Goal: Check status: Check status

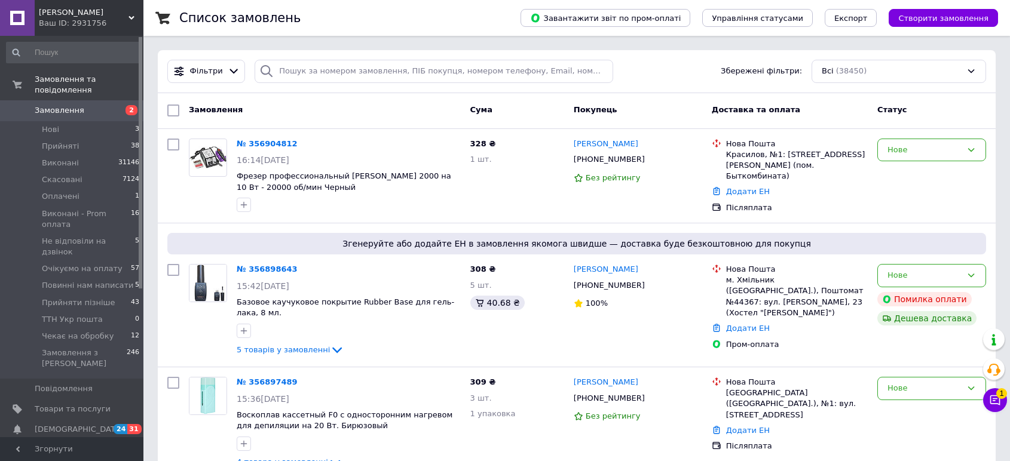
click at [392, 66] on input "search" at bounding box center [434, 71] width 359 height 23
type input "5363"
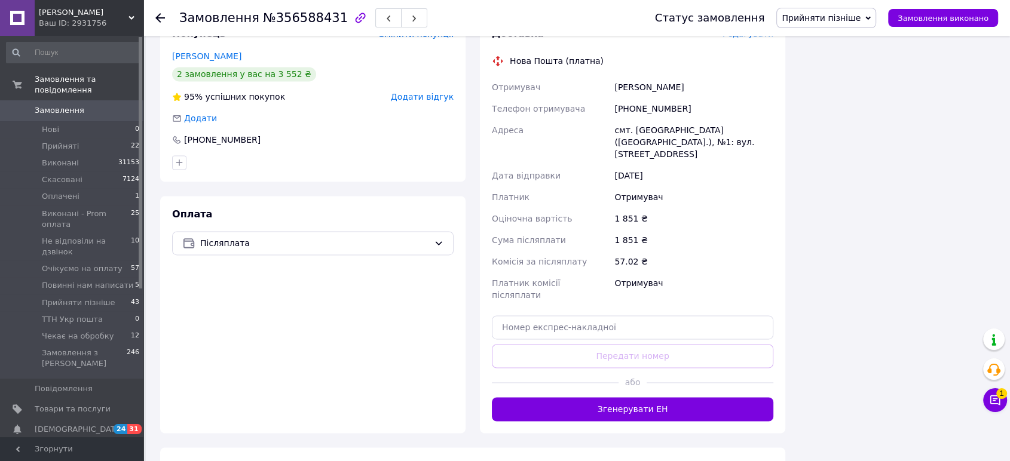
scroll to position [1925, 0]
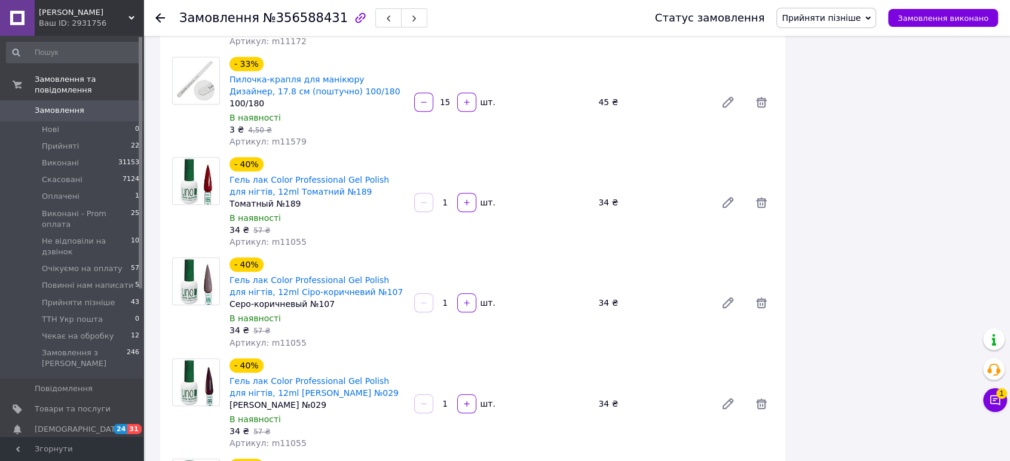
scroll to position [928, 0]
